Goal: Information Seeking & Learning: Learn about a topic

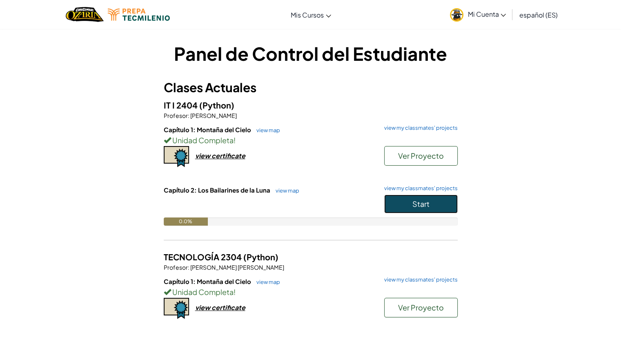
click at [414, 202] on span "Start" at bounding box center [421, 203] width 17 height 9
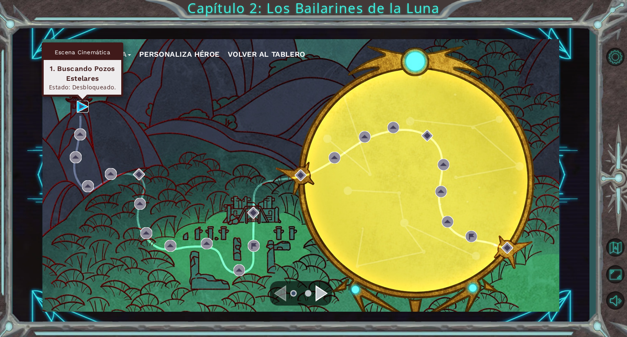
click at [78, 103] on img at bounding box center [83, 107] width 12 height 12
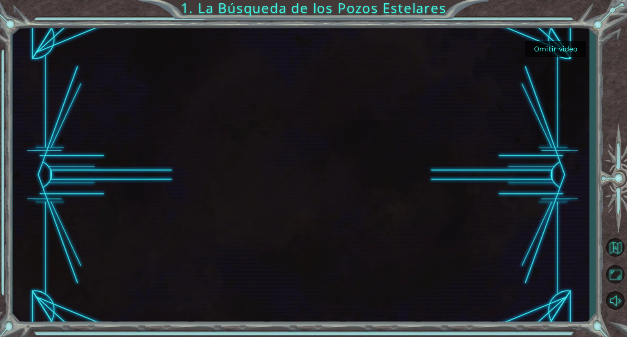
click at [556, 49] on button "Omitir video" at bounding box center [555, 49] width 61 height 16
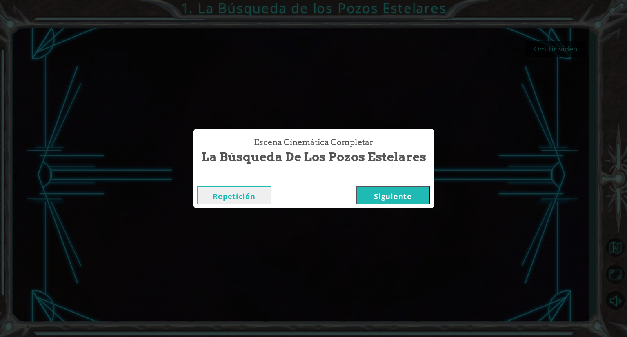
click at [397, 197] on button "Siguiente" at bounding box center [393, 195] width 74 height 18
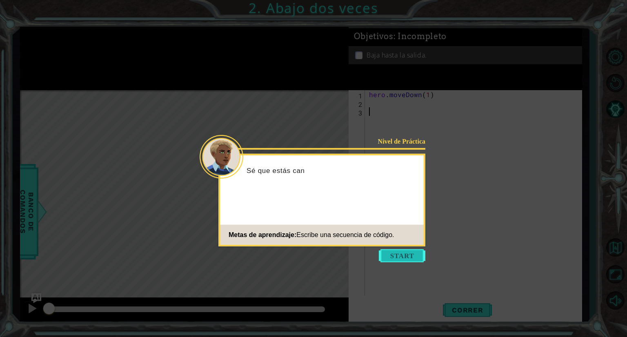
click at [392, 257] on button "Start" at bounding box center [402, 256] width 47 height 13
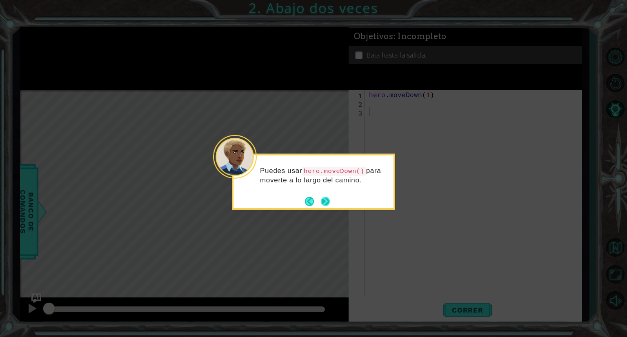
click at [327, 201] on button "Next" at bounding box center [325, 201] width 9 height 9
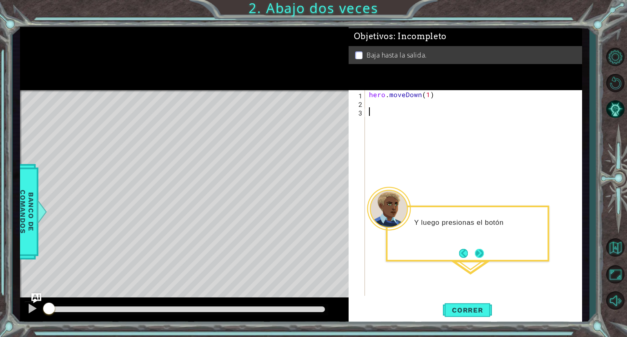
click at [484, 249] on button "Next" at bounding box center [479, 253] width 9 height 9
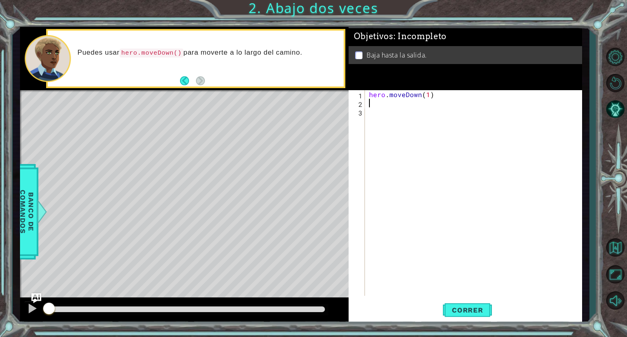
click at [373, 106] on div "hero . moveDown ( 1 )" at bounding box center [476, 201] width 216 height 223
click at [460, 311] on span "Correr" at bounding box center [468, 310] width 48 height 8
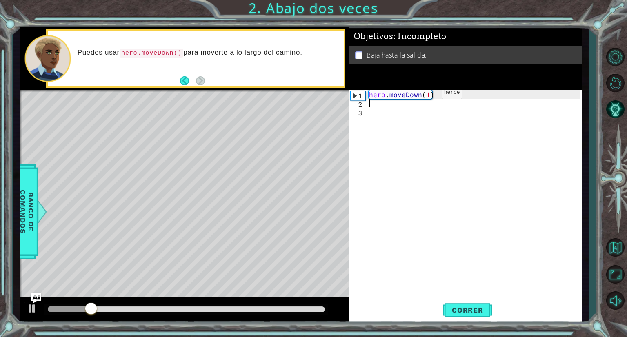
click at [427, 95] on div "hero . moveDown ( 1 )" at bounding box center [476, 201] width 216 height 223
type textarea "hero.moveDown(2)"
click at [457, 305] on button "Correr" at bounding box center [467, 310] width 49 height 23
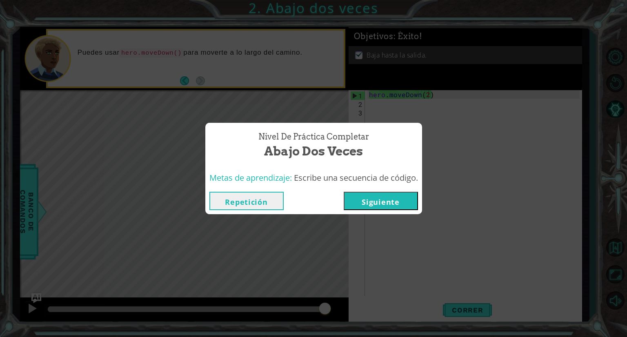
click at [392, 207] on button "Siguiente" at bounding box center [381, 201] width 74 height 18
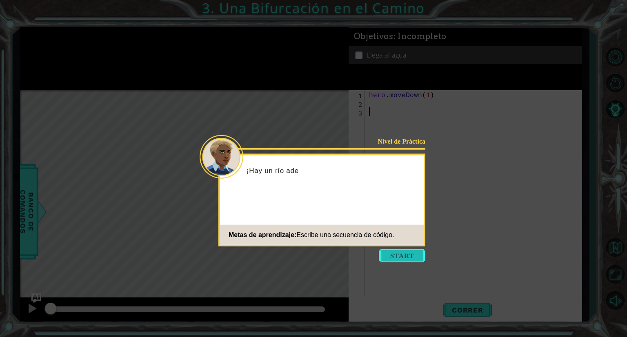
click at [409, 252] on button "Start" at bounding box center [402, 256] width 47 height 13
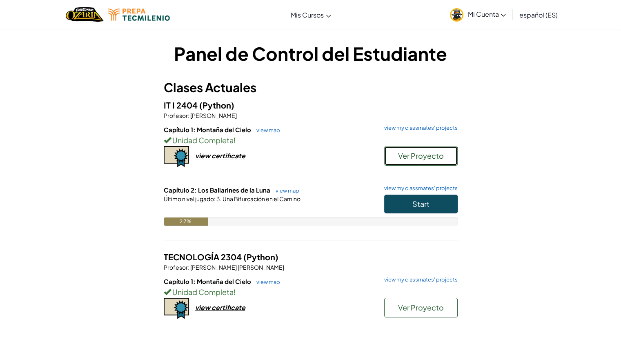
click at [412, 151] on span "Ver Proyecto" at bounding box center [421, 155] width 46 height 9
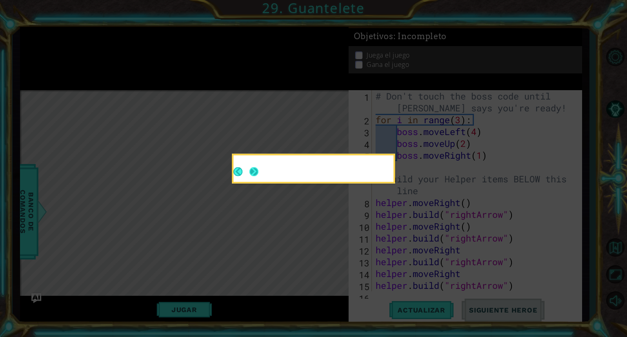
click at [255, 173] on button "Next" at bounding box center [254, 172] width 10 height 10
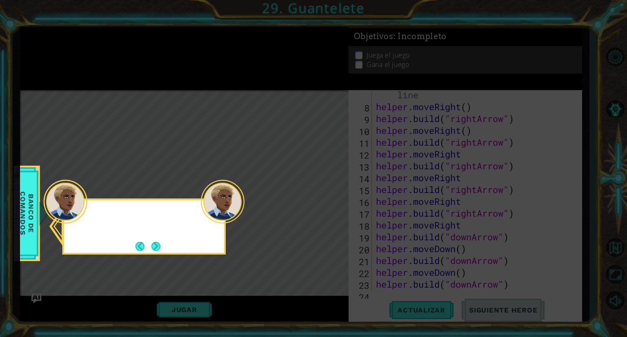
click at [255, 173] on icon at bounding box center [313, 168] width 627 height 337
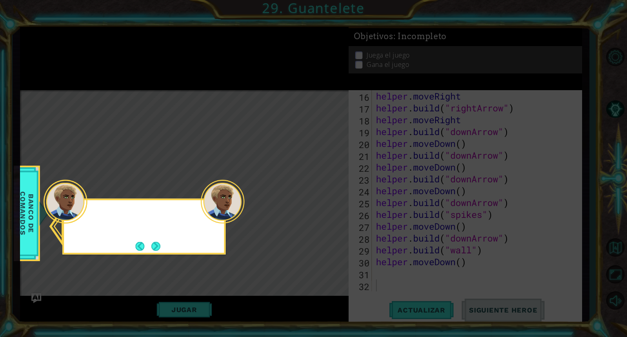
scroll to position [201, 0]
click at [161, 238] on div "Echa un vistazo a" at bounding box center [143, 227] width 163 height 56
click at [158, 245] on button "Next" at bounding box center [156, 246] width 9 height 9
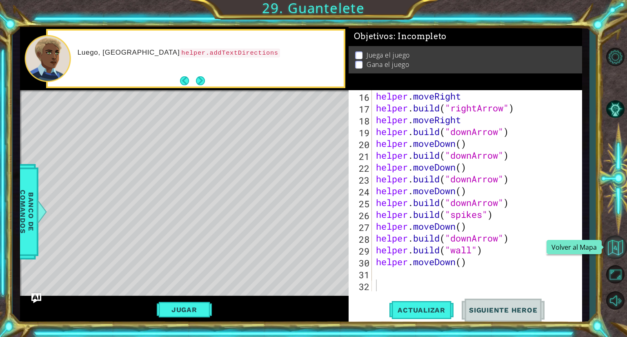
click at [613, 246] on button "Volver al Mapa" at bounding box center [616, 248] width 24 height 24
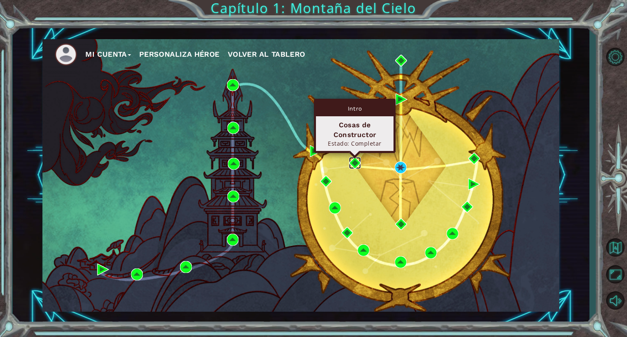
click at [355, 164] on img at bounding box center [355, 163] width 12 height 12
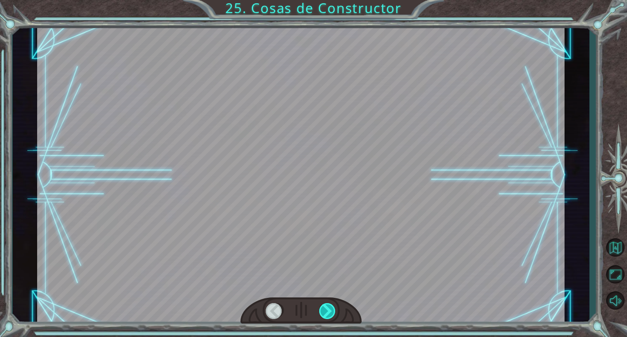
click at [326, 306] on div at bounding box center [327, 311] width 17 height 16
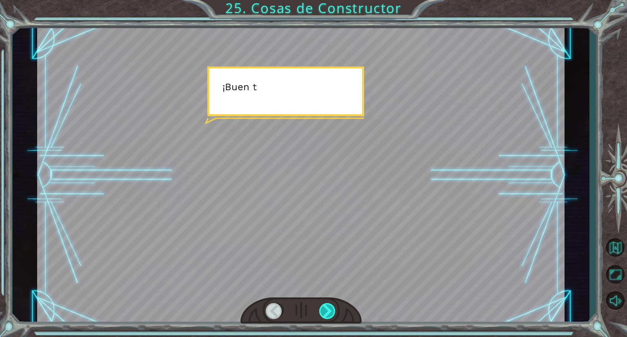
click at [326, 306] on div at bounding box center [327, 311] width 17 height 16
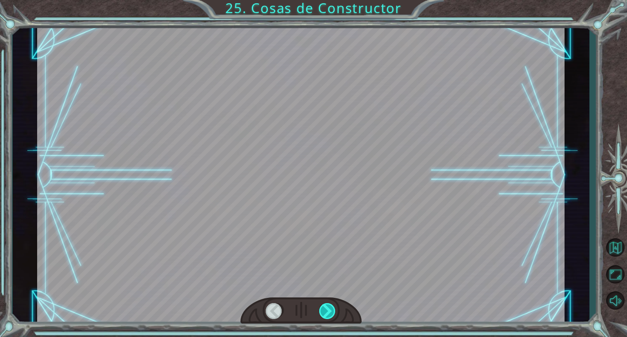
click at [326, 306] on div at bounding box center [327, 311] width 17 height 16
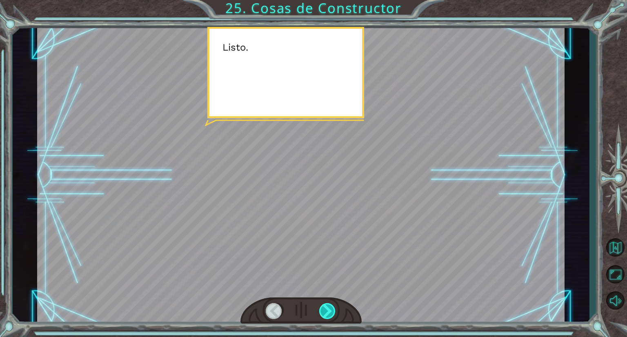
click at [326, 306] on div at bounding box center [327, 311] width 17 height 16
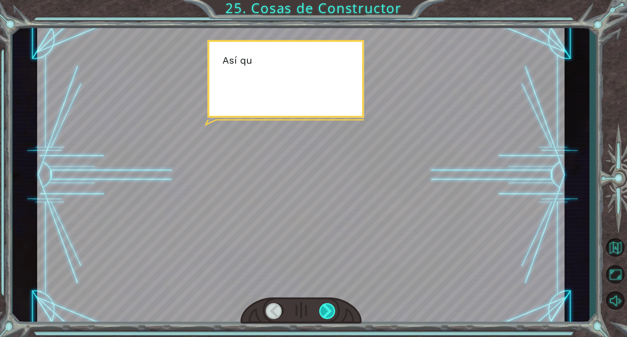
click at [326, 306] on div at bounding box center [327, 311] width 17 height 16
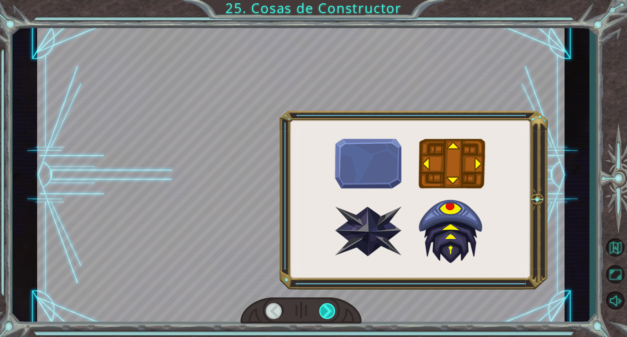
click at [326, 306] on div at bounding box center [327, 311] width 17 height 16
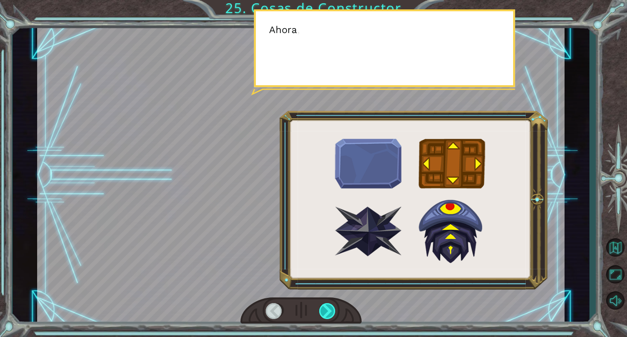
click at [326, 306] on div at bounding box center [327, 311] width 17 height 16
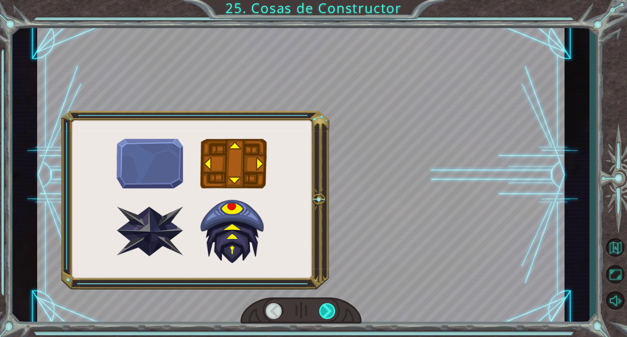
click at [326, 306] on div at bounding box center [327, 311] width 17 height 16
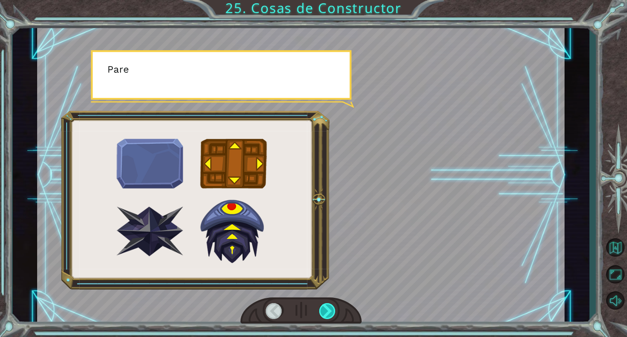
click at [326, 306] on div at bounding box center [327, 311] width 17 height 16
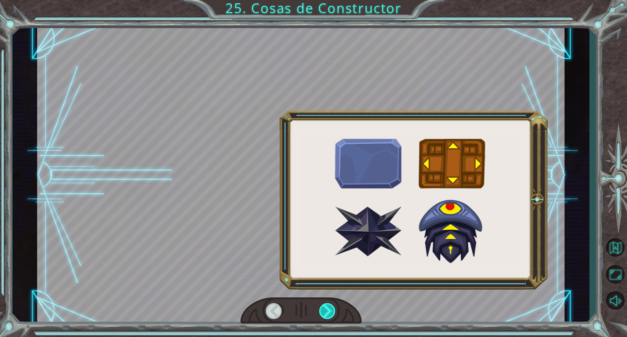
click at [326, 306] on div at bounding box center [327, 311] width 17 height 16
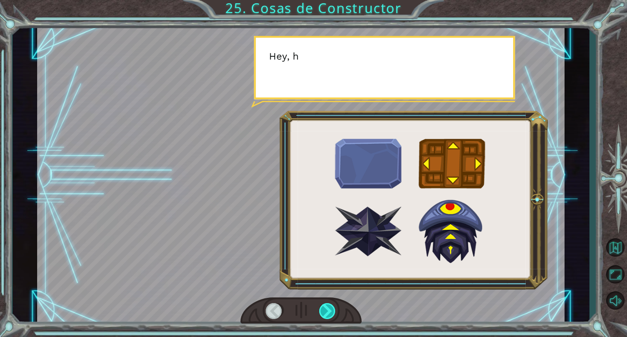
click at [326, 306] on div at bounding box center [327, 311] width 17 height 16
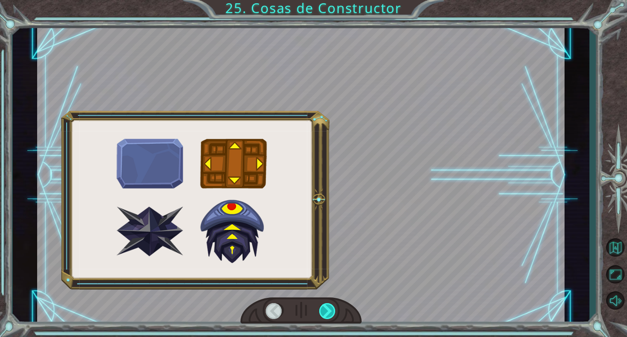
click at [326, 306] on div at bounding box center [327, 311] width 17 height 16
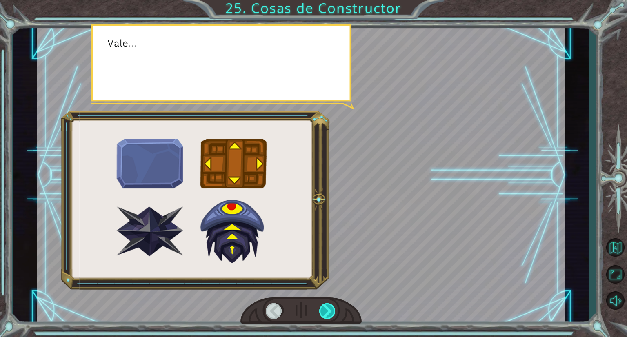
click at [326, 306] on div at bounding box center [327, 311] width 17 height 16
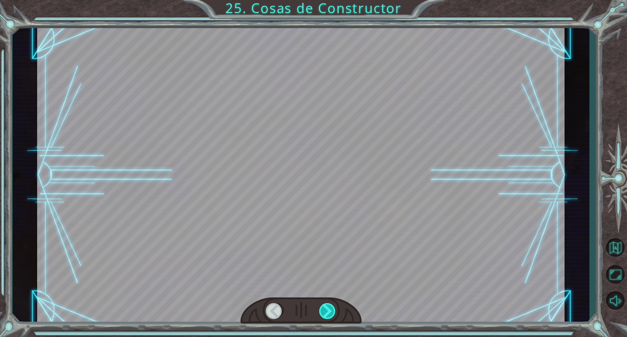
click at [326, 306] on div at bounding box center [327, 311] width 17 height 16
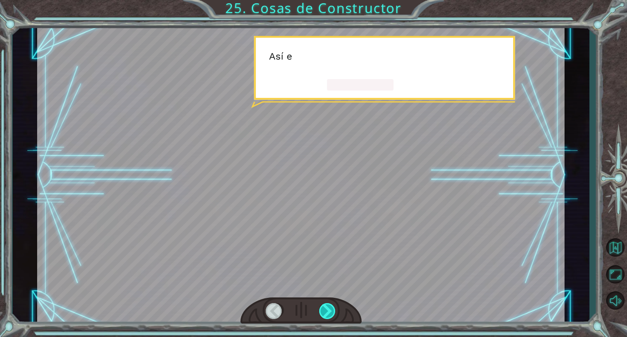
click at [326, 306] on div at bounding box center [327, 311] width 17 height 16
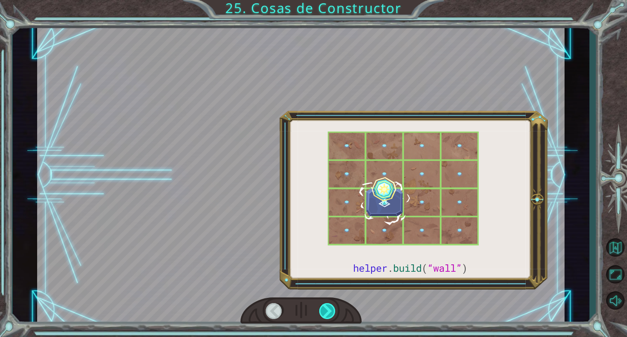
click at [326, 306] on div at bounding box center [327, 311] width 17 height 16
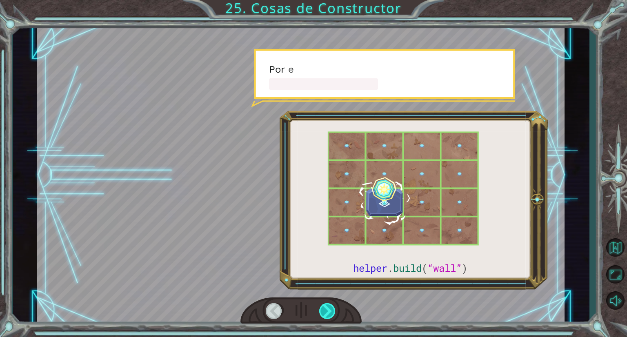
click at [326, 306] on div at bounding box center [327, 311] width 17 height 16
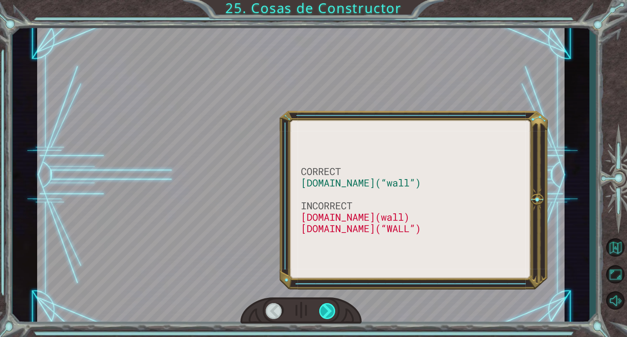
click at [326, 306] on div at bounding box center [327, 311] width 17 height 16
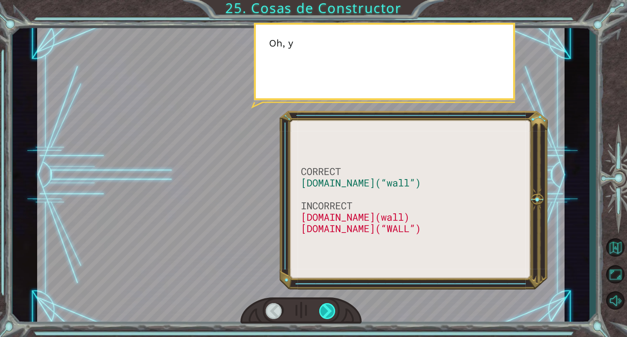
click at [326, 306] on div at bounding box center [327, 311] width 17 height 16
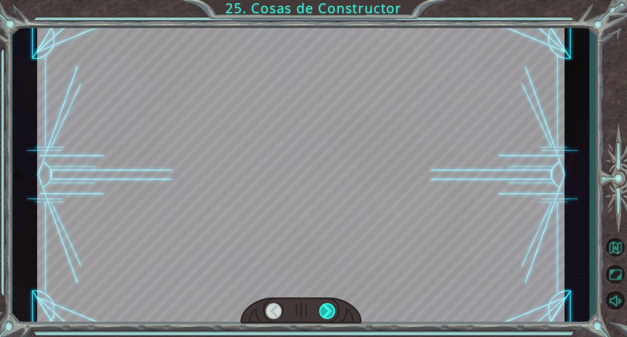
click at [326, 306] on div at bounding box center [327, 311] width 17 height 16
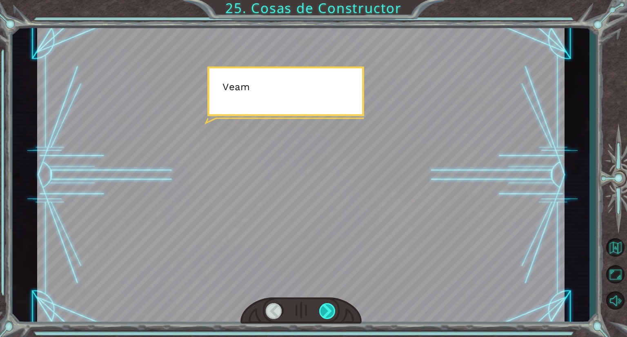
click at [326, 306] on div at bounding box center [327, 311] width 17 height 16
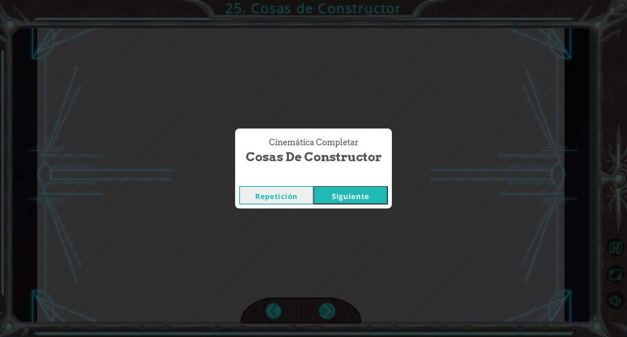
click at [326, 306] on div "Cinemática Completar Cosas de Constructor Repetición Siguiente" at bounding box center [313, 168] width 627 height 337
click at [334, 206] on div "Repetición Siguiente" at bounding box center [313, 195] width 157 height 27
click at [337, 199] on button "Siguiente" at bounding box center [351, 195] width 74 height 18
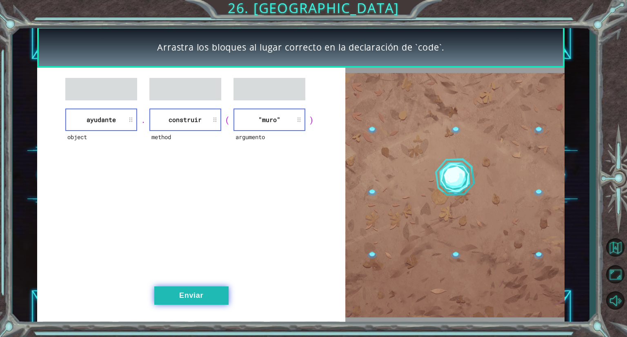
click at [197, 295] on button "Enviar" at bounding box center [191, 296] width 74 height 18
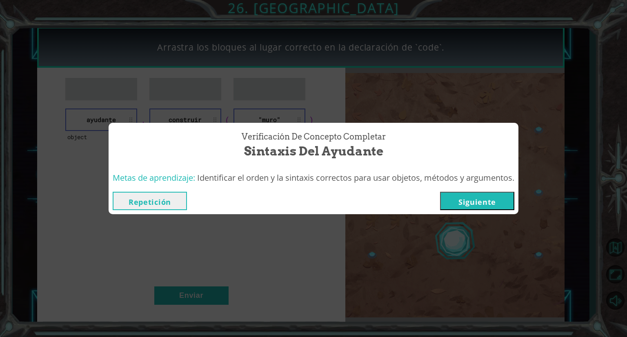
click at [463, 208] on button "Siguiente" at bounding box center [477, 201] width 74 height 18
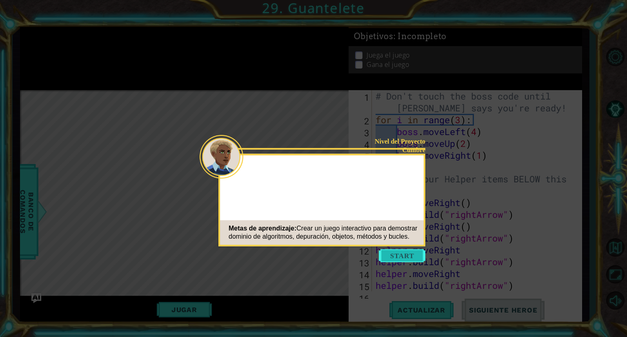
click at [407, 259] on button "Start" at bounding box center [402, 256] width 47 height 13
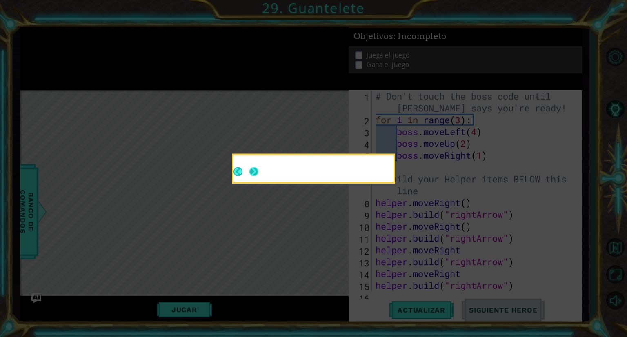
click at [254, 170] on button "Next" at bounding box center [254, 171] width 9 height 9
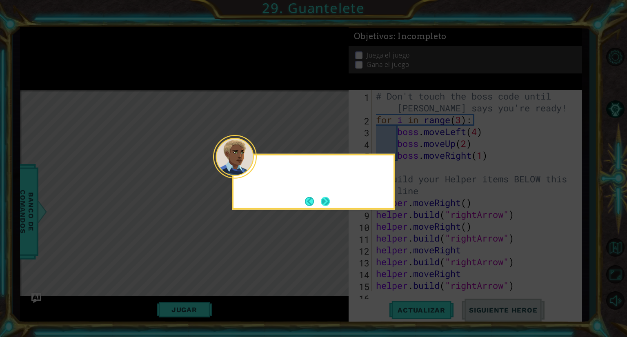
click at [323, 198] on button "Next" at bounding box center [325, 201] width 9 height 9
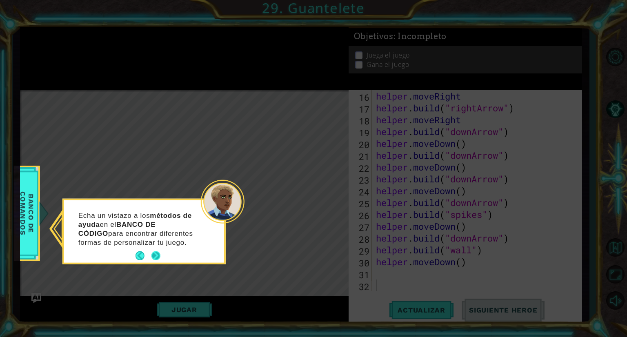
click at [155, 252] on button "Next" at bounding box center [156, 256] width 9 height 9
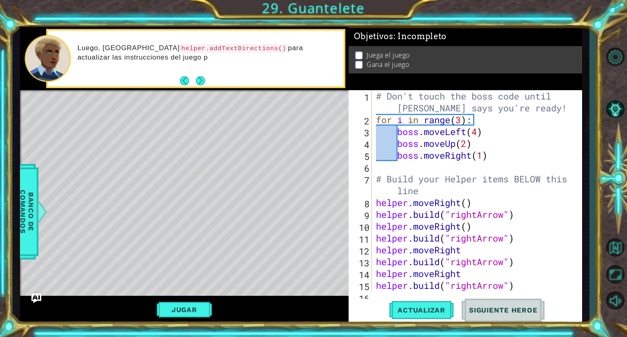
scroll to position [0, 0]
click at [499, 108] on div "# Don't touch the boss code until Vega says you're ready! for i in range ( 3 ) …" at bounding box center [476, 208] width 203 height 237
click at [497, 138] on div "# Don't touch the boss code until Vega says you're ready! for i in range ( 3 ) …" at bounding box center [476, 208] width 203 height 237
type textarea "boss.moveUp(2)"
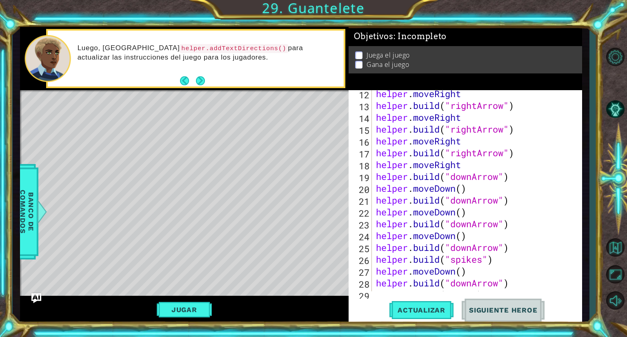
scroll to position [201, 0]
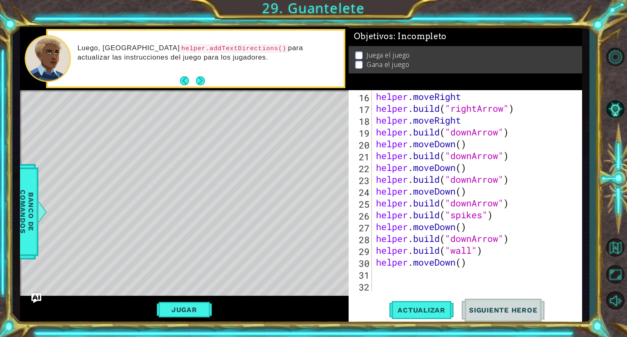
click at [488, 276] on div "helper . build ( "rightArrow" ) helper . moveRight helper . build ( "rightArrow…" at bounding box center [476, 191] width 203 height 225
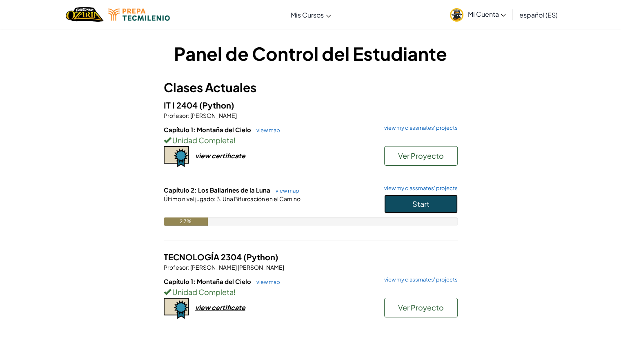
click at [442, 207] on button "Start" at bounding box center [421, 204] width 74 height 19
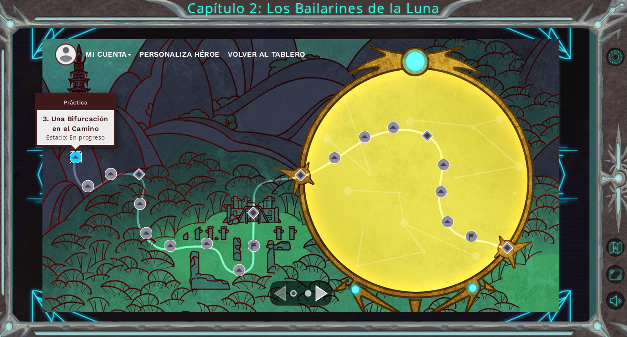
click at [77, 154] on img at bounding box center [76, 158] width 12 height 12
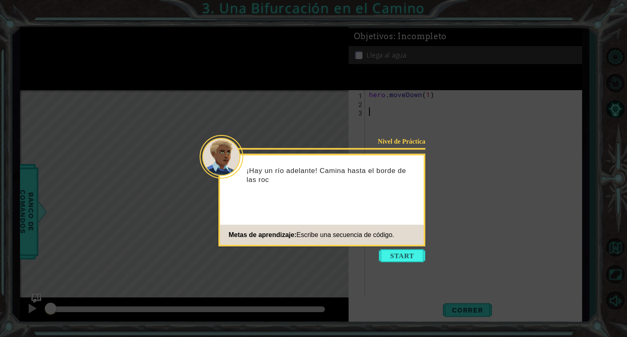
click at [387, 249] on icon at bounding box center [313, 168] width 627 height 337
click at [388, 249] on icon at bounding box center [313, 168] width 627 height 337
click at [407, 254] on button "Start" at bounding box center [402, 256] width 47 height 13
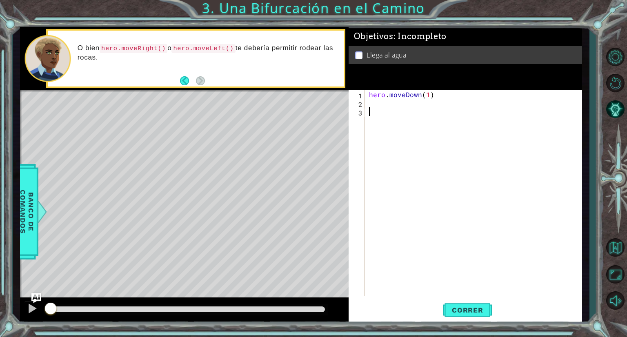
click at [379, 161] on div "hero . moveDown ( 1 )" at bounding box center [476, 201] width 216 height 223
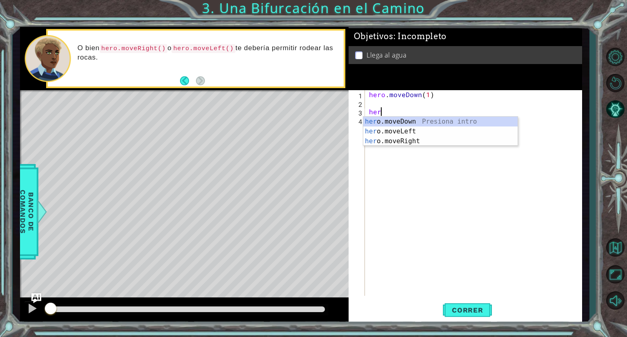
type textarea "her"
click at [217, 48] on code "hero.moveLeft()" at bounding box center [204, 48] width 64 height 9
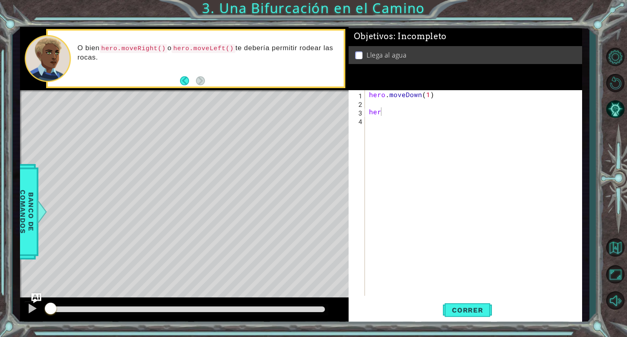
drag, startPoint x: 224, startPoint y: 48, endPoint x: 198, endPoint y: 47, distance: 26.1
click at [198, 47] on code "hero.moveLeft()" at bounding box center [204, 48] width 64 height 9
drag, startPoint x: 163, startPoint y: 48, endPoint x: 209, endPoint y: 50, distance: 45.8
click at [209, 50] on p "O bien hero.moveRight() o hero.moveLeft() te debería permitir rodear las rocas." at bounding box center [208, 53] width 261 height 18
click at [369, 106] on div "hero . moveDown ( 1 ) her" at bounding box center [476, 201] width 216 height 223
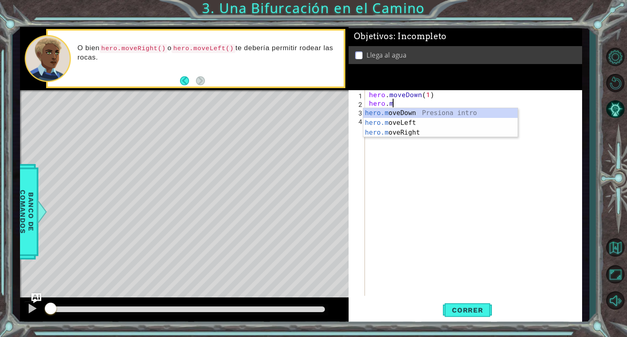
scroll to position [0, 1]
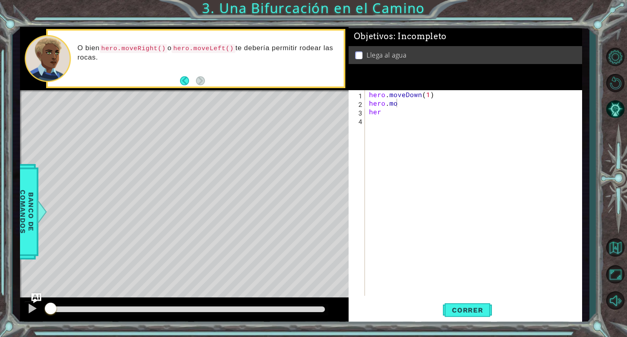
click at [377, 137] on body "1 ההההההההההההההההההההההההההההההההההההההההההההההההההההההההההההההההההההההההההההה…" at bounding box center [313, 168] width 627 height 337
click at [397, 105] on div "hero . moveDown ( 1 ) hero . mo her" at bounding box center [476, 201] width 216 height 223
click at [394, 104] on div "hero . moveDown ( 1 ) hero . mo her" at bounding box center [476, 201] width 216 height 223
drag, startPoint x: 394, startPoint y: 109, endPoint x: 368, endPoint y: 110, distance: 25.7
click at [368, 110] on div "hero . moveDown ( 1 ) hero . mo her" at bounding box center [476, 201] width 216 height 223
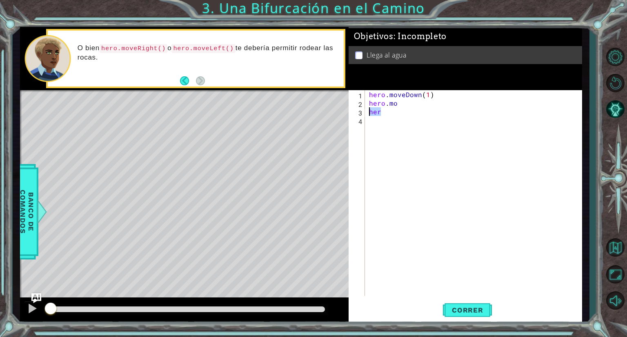
type textarea "her"
click at [403, 104] on div "hero . moveDown ( 1 ) hero . mo" at bounding box center [476, 201] width 216 height 223
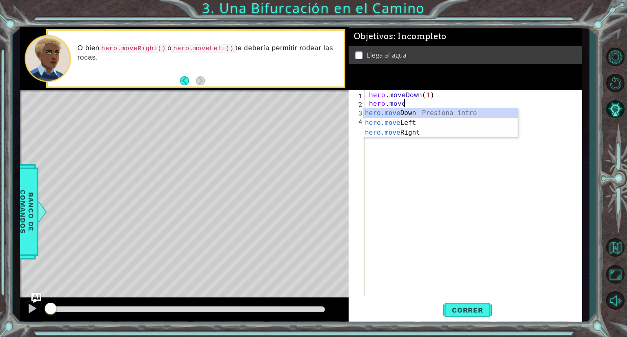
scroll to position [0, 2]
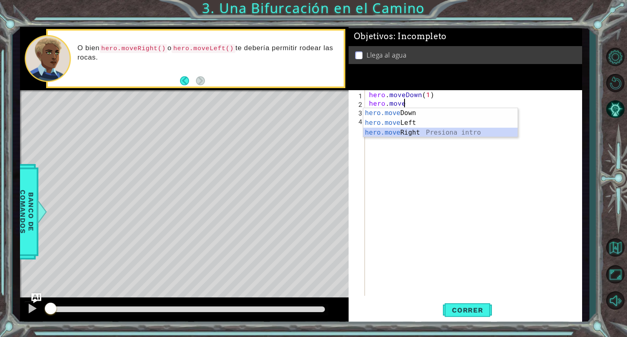
click at [408, 131] on div "hero.move Down Presiona intro hero.move Left Presiona intro hero.move Right Pre…" at bounding box center [440, 132] width 154 height 49
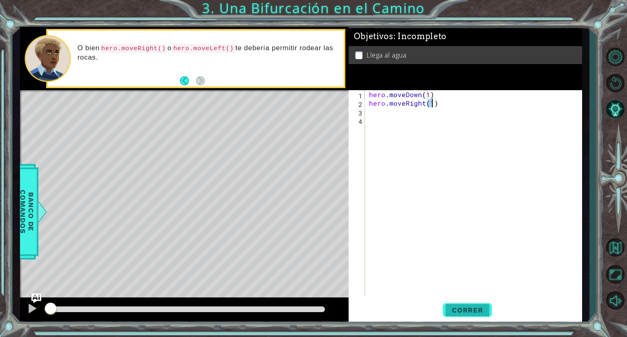
type textarea "hero.moveRight(1)"
click at [466, 307] on span "Correr" at bounding box center [468, 310] width 48 height 8
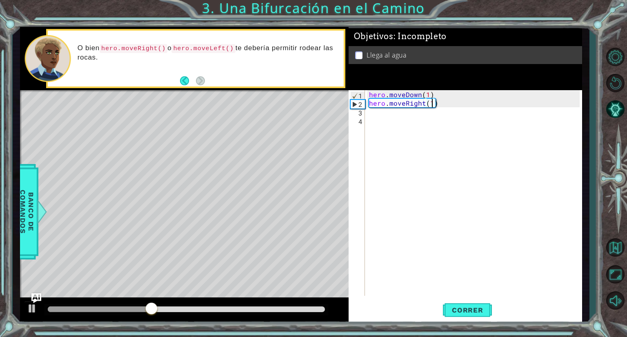
click at [404, 116] on div "hero . moveDown ( 1 ) hero . moveRight ( 1 )" at bounding box center [476, 201] width 216 height 223
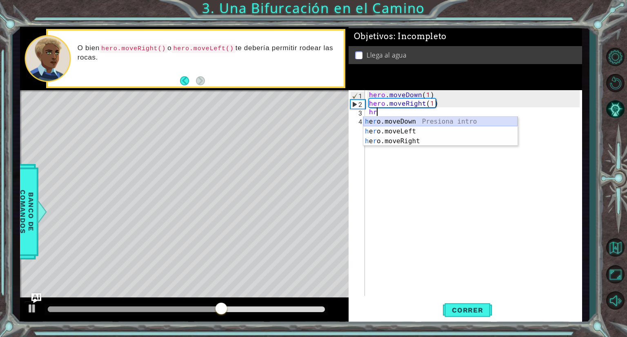
click at [406, 123] on div "h e r o.moveDown Presiona intro h e r o.moveLeft Presiona intro h e r o.moveRig…" at bounding box center [440, 141] width 154 height 49
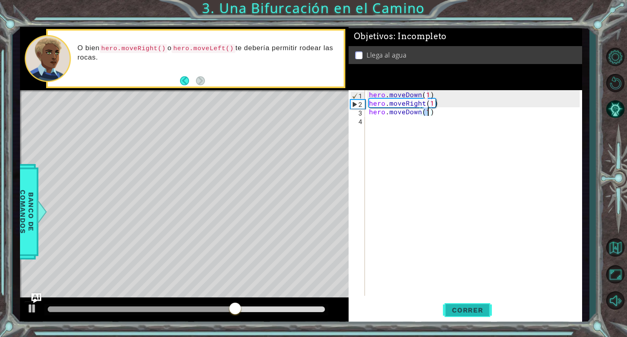
type textarea "hero.moveDown(1)"
click at [455, 309] on span "Correr" at bounding box center [468, 310] width 48 height 8
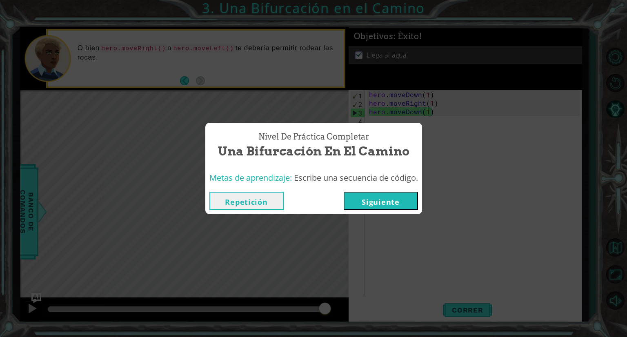
click at [393, 199] on button "Siguiente" at bounding box center [381, 201] width 74 height 18
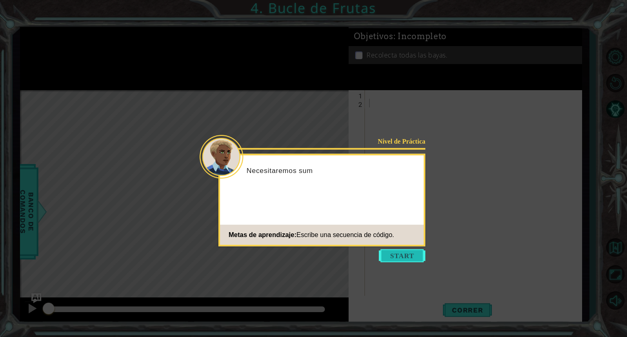
click at [400, 255] on button "Start" at bounding box center [402, 256] width 47 height 13
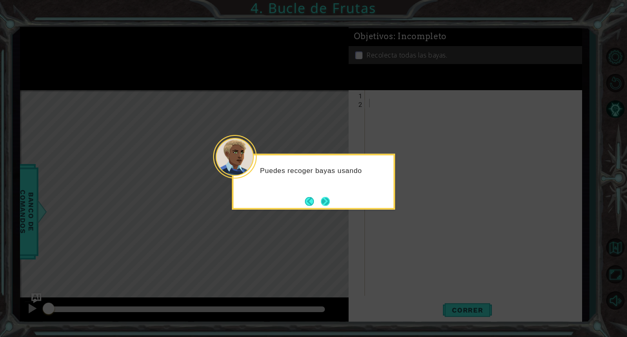
click at [327, 201] on button "Next" at bounding box center [325, 201] width 9 height 9
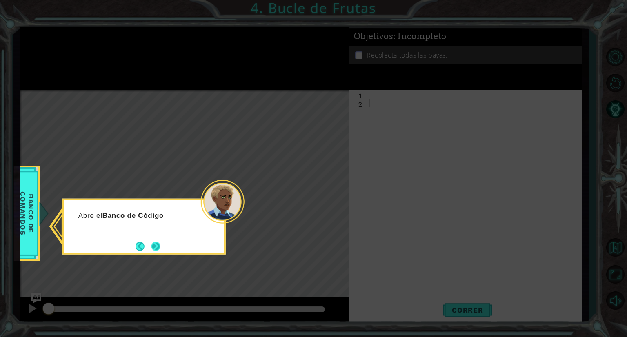
click at [158, 243] on button "Next" at bounding box center [156, 246] width 9 height 9
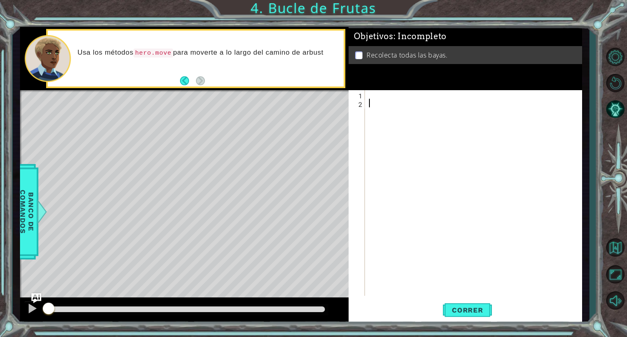
click at [371, 99] on div at bounding box center [476, 201] width 216 height 223
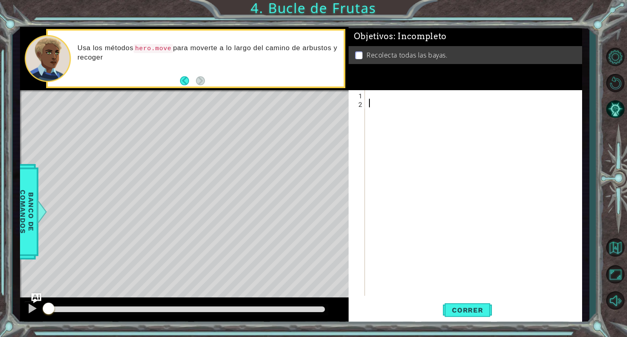
click at [370, 102] on div at bounding box center [476, 201] width 216 height 223
click at [370, 96] on div at bounding box center [476, 201] width 216 height 223
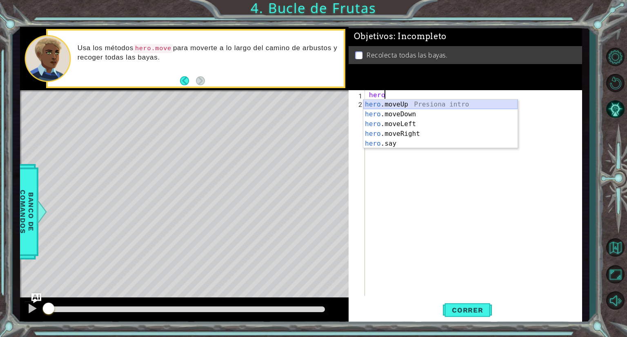
click at [406, 103] on div "hero .moveUp Presiona intro hero .moveDown Presiona intro hero .moveLeft Presio…" at bounding box center [440, 134] width 154 height 69
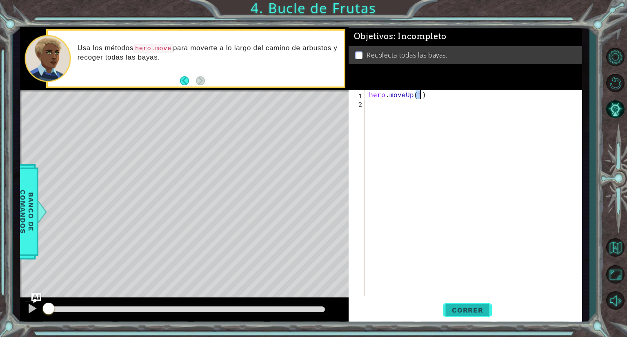
click at [466, 310] on span "Correr" at bounding box center [468, 310] width 48 height 8
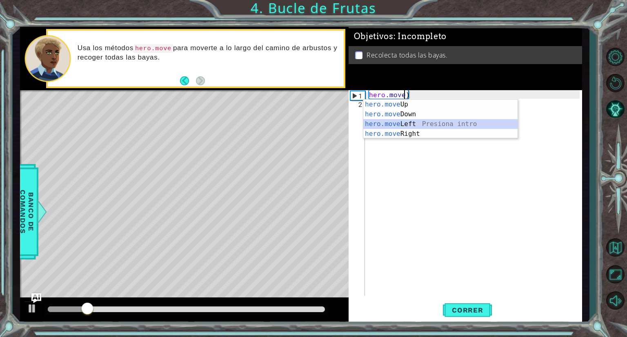
click at [428, 122] on div "hero.move Up Presiona intro hero.move Down Presiona intro hero.move Left Presio…" at bounding box center [440, 129] width 154 height 59
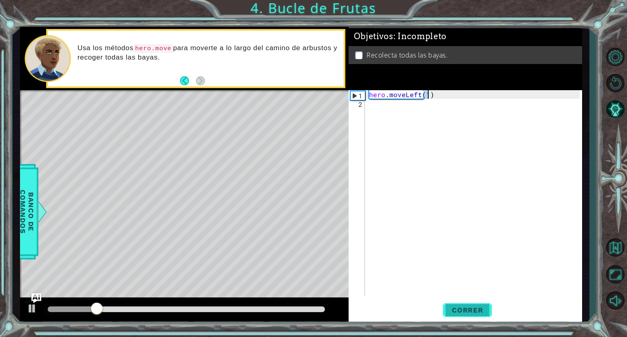
click at [474, 303] on button "Correr" at bounding box center [467, 310] width 49 height 23
type textarea "hero.moveLeft(2)"
click at [450, 314] on button "Correr" at bounding box center [467, 310] width 49 height 23
click at [385, 115] on div "hero . moveLeft ( 2 )" at bounding box center [476, 201] width 216 height 223
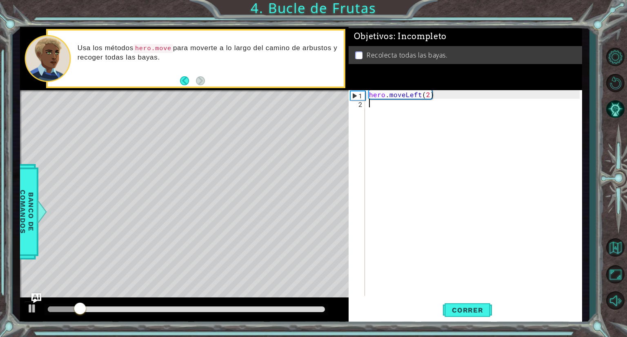
scroll to position [0, 0]
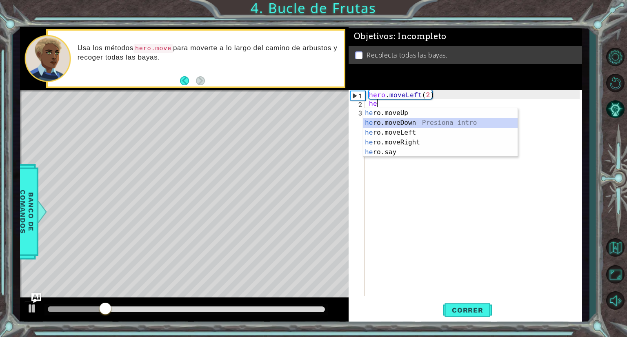
click at [400, 123] on div "he ro.moveUp Presiona intro he ro.moveDown Presiona intro he ro.moveLeft Presio…" at bounding box center [440, 142] width 154 height 69
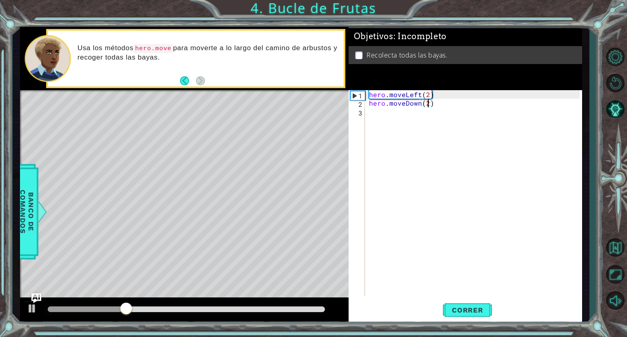
scroll to position [0, 3]
type textarea "hero.moveDown(2)"
click at [468, 306] on button "Correr" at bounding box center [467, 310] width 49 height 23
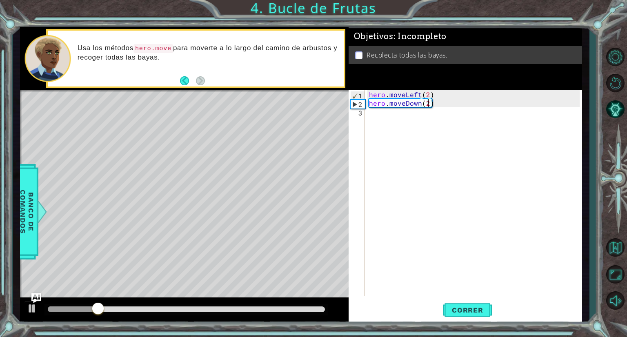
click at [421, 117] on div "hero . moveLeft ( 2 ) hero . moveDown ( 2 )" at bounding box center [476, 201] width 216 height 223
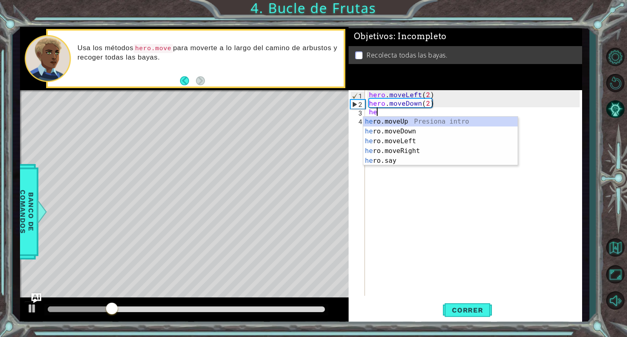
scroll to position [0, 0]
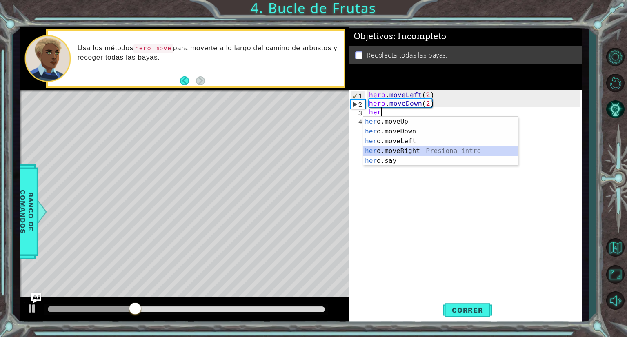
click at [416, 148] on div "her o.moveUp Presiona intro her o.moveDown Presiona intro her o.moveLeft Presio…" at bounding box center [440, 151] width 154 height 69
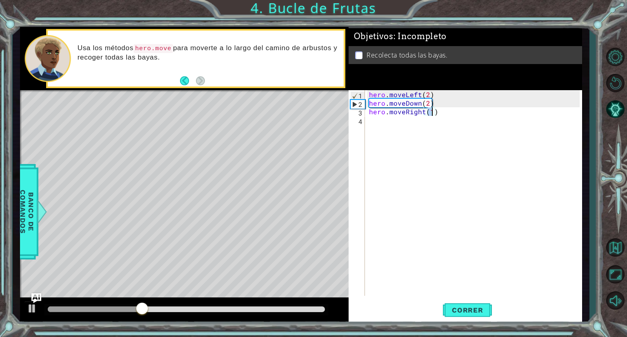
type textarea "hero.moveRight(1)"
